Goal: Answer question/provide support

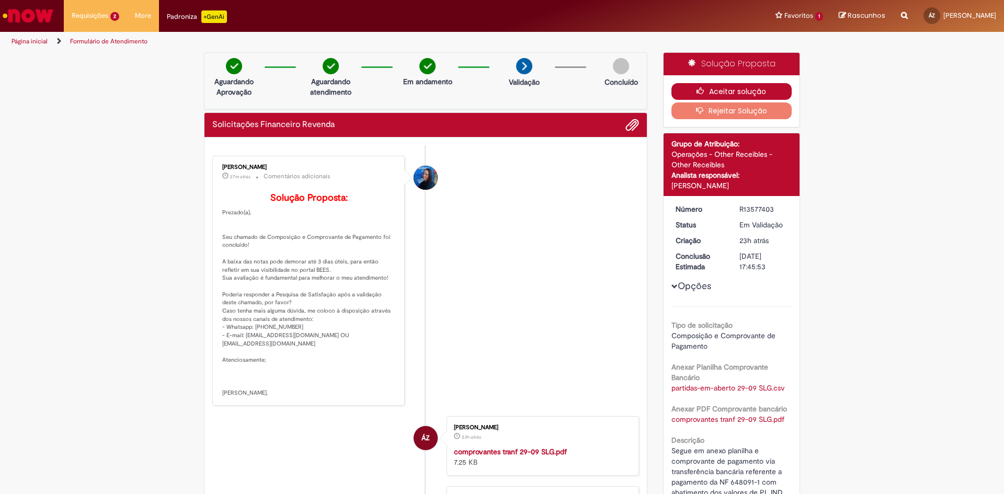
click at [714, 86] on button "Aceitar solução" at bounding box center [731, 91] width 121 height 17
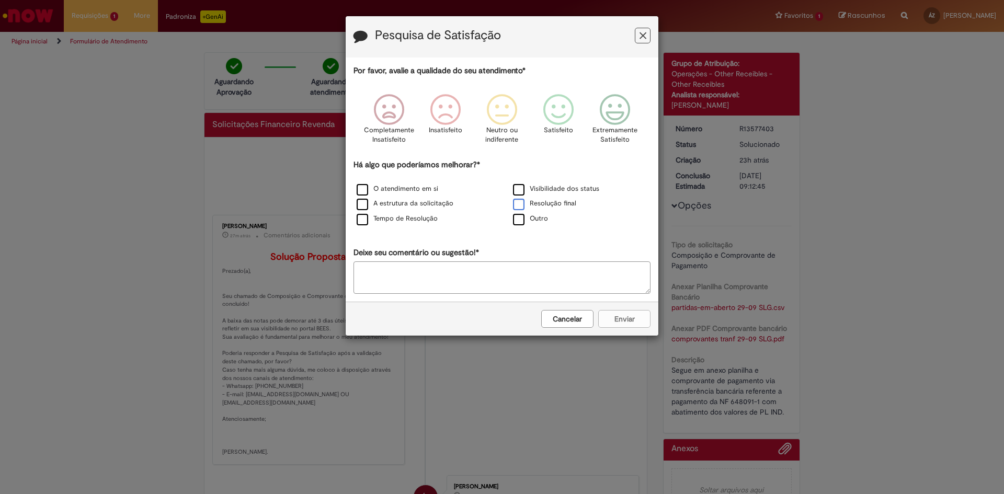
click at [519, 208] on label "Resolução final" at bounding box center [544, 204] width 63 height 10
click at [610, 120] on icon "Feedback" at bounding box center [615, 109] width 39 height 31
click at [625, 321] on button "Enviar" at bounding box center [624, 319] width 52 height 18
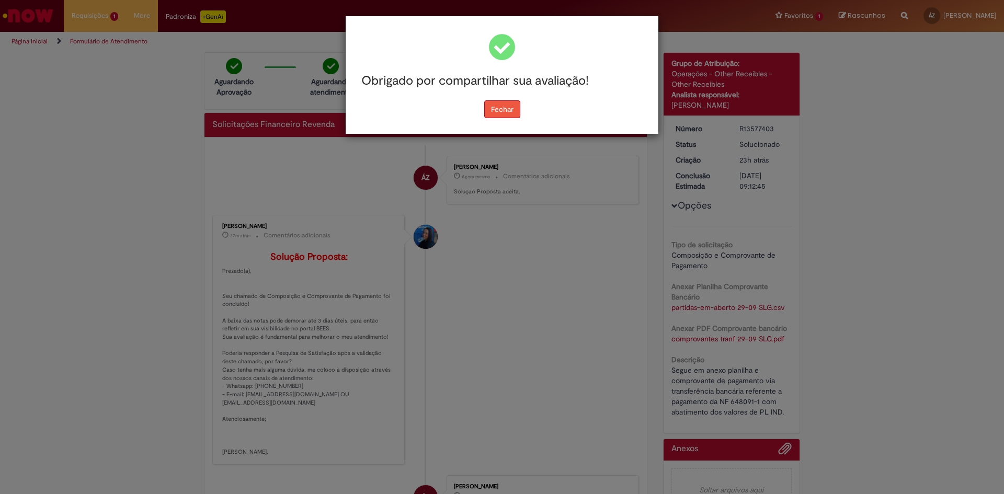
click at [499, 110] on button "Fechar" at bounding box center [502, 109] width 36 height 18
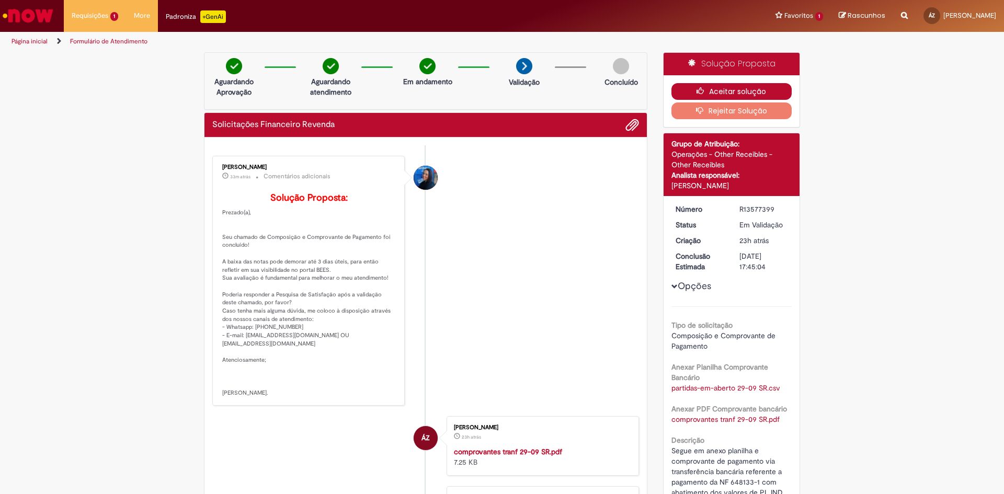
click at [724, 94] on button "Aceitar solução" at bounding box center [731, 91] width 121 height 17
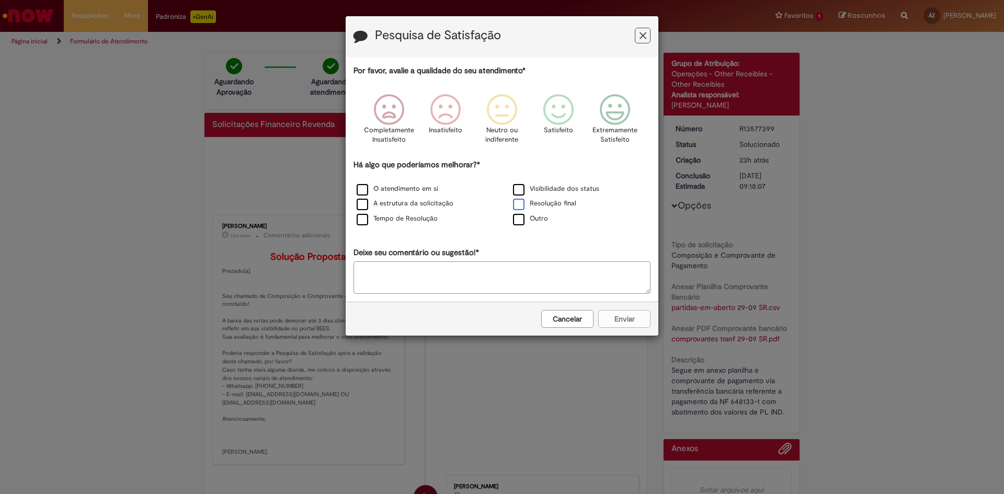
click at [520, 206] on label "Resolução final" at bounding box center [544, 204] width 63 height 10
click at [617, 122] on icon "Feedback" at bounding box center [615, 109] width 39 height 31
click at [617, 323] on button "Enviar" at bounding box center [624, 319] width 52 height 18
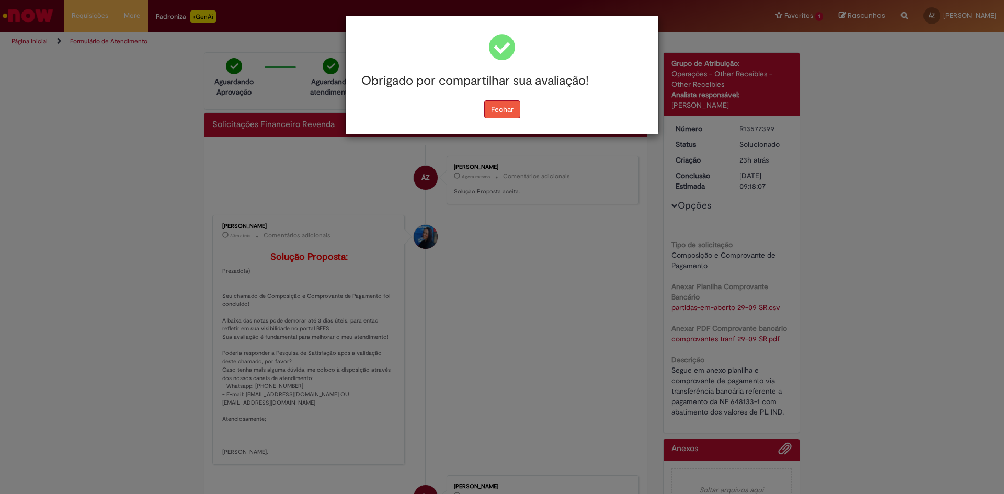
click at [509, 110] on button "Fechar" at bounding box center [502, 109] width 36 height 18
